Goal: Information Seeking & Learning: Learn about a topic

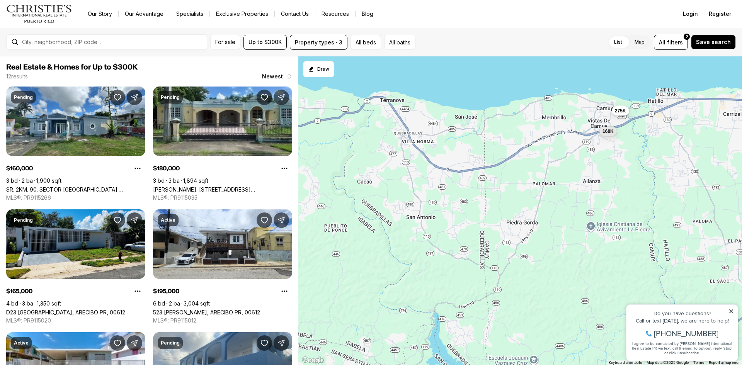
drag, startPoint x: 399, startPoint y: 162, endPoint x: 686, endPoint y: 175, distance: 287.3
click at [686, 175] on div "165K 128K 198K 269K 160K 180K 195K 219K 135K 295K 275K 133K" at bounding box center [519, 210] width 443 height 309
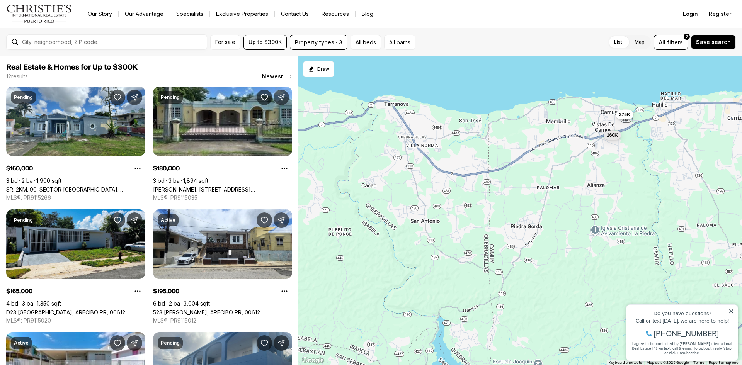
drag, startPoint x: 614, startPoint y: 184, endPoint x: 613, endPoint y: 195, distance: 10.8
click at [613, 195] on div "160K 275K" at bounding box center [519, 210] width 443 height 309
